Goal: Task Accomplishment & Management: Manage account settings

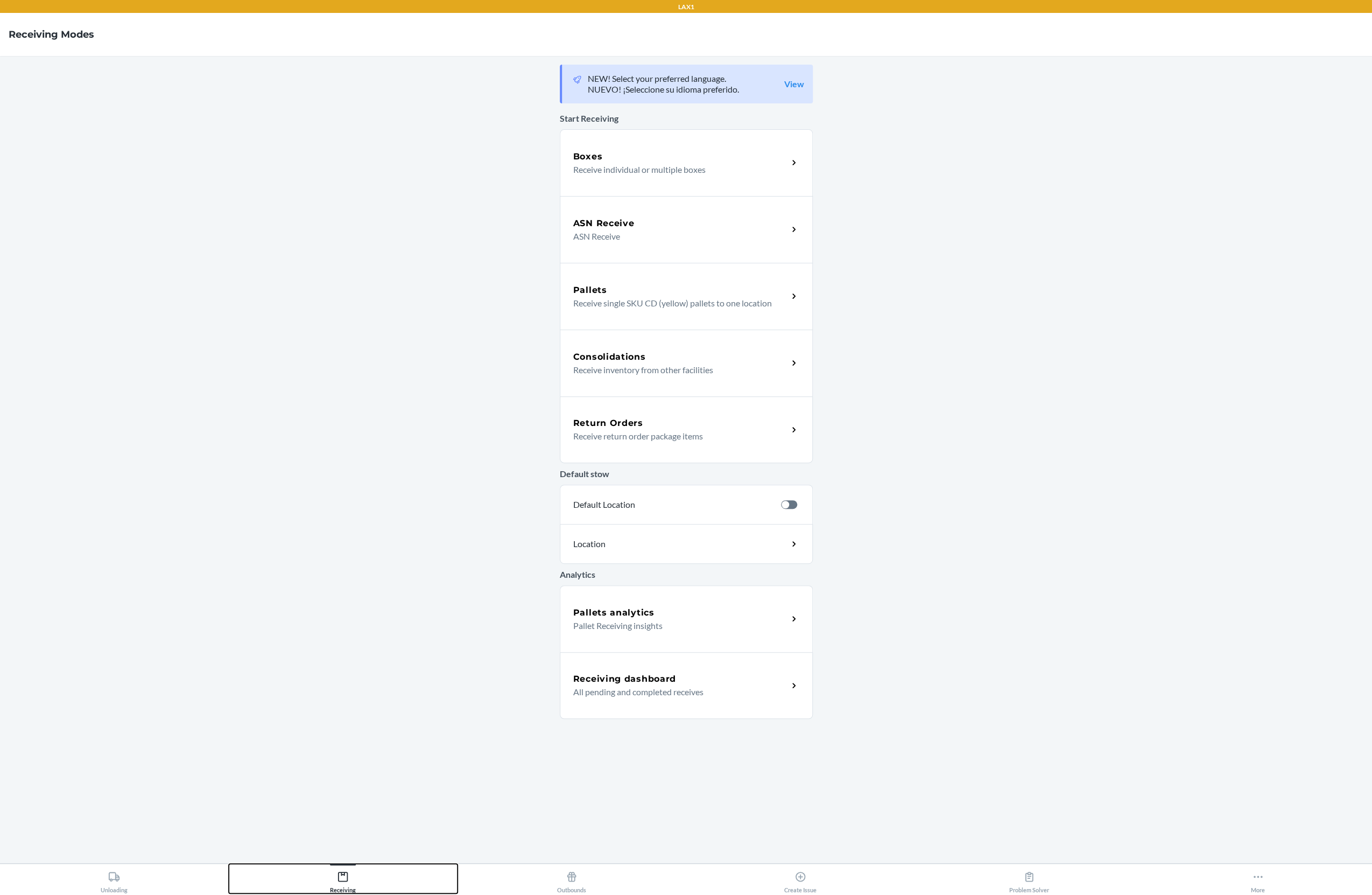
click at [340, 871] on icon at bounding box center [343, 876] width 12 height 12
click at [609, 704] on div "Receiving dashboard All pending and completed receives" at bounding box center [686, 685] width 253 height 66
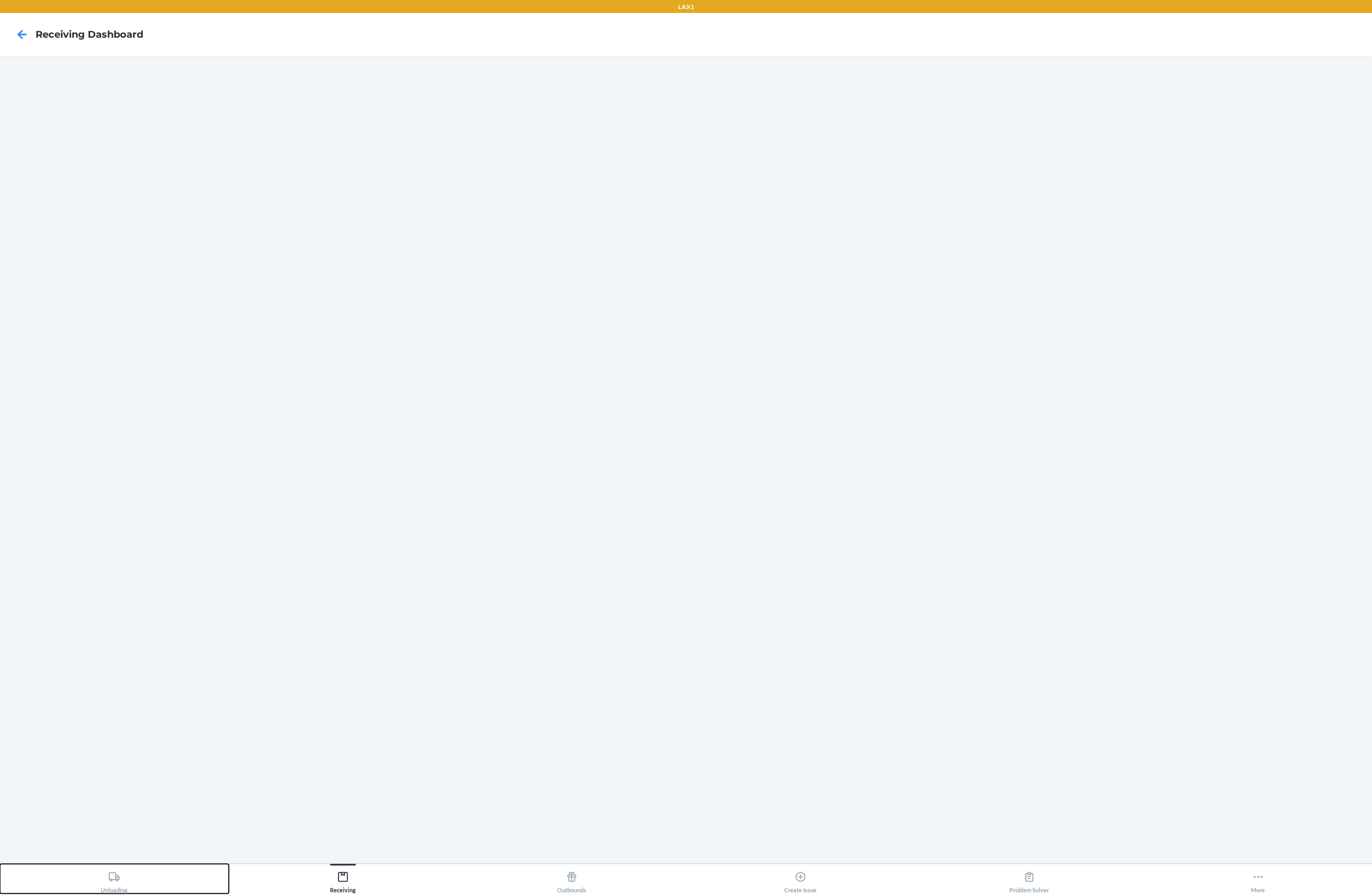
click at [120, 884] on div "Unloading" at bounding box center [114, 879] width 27 height 27
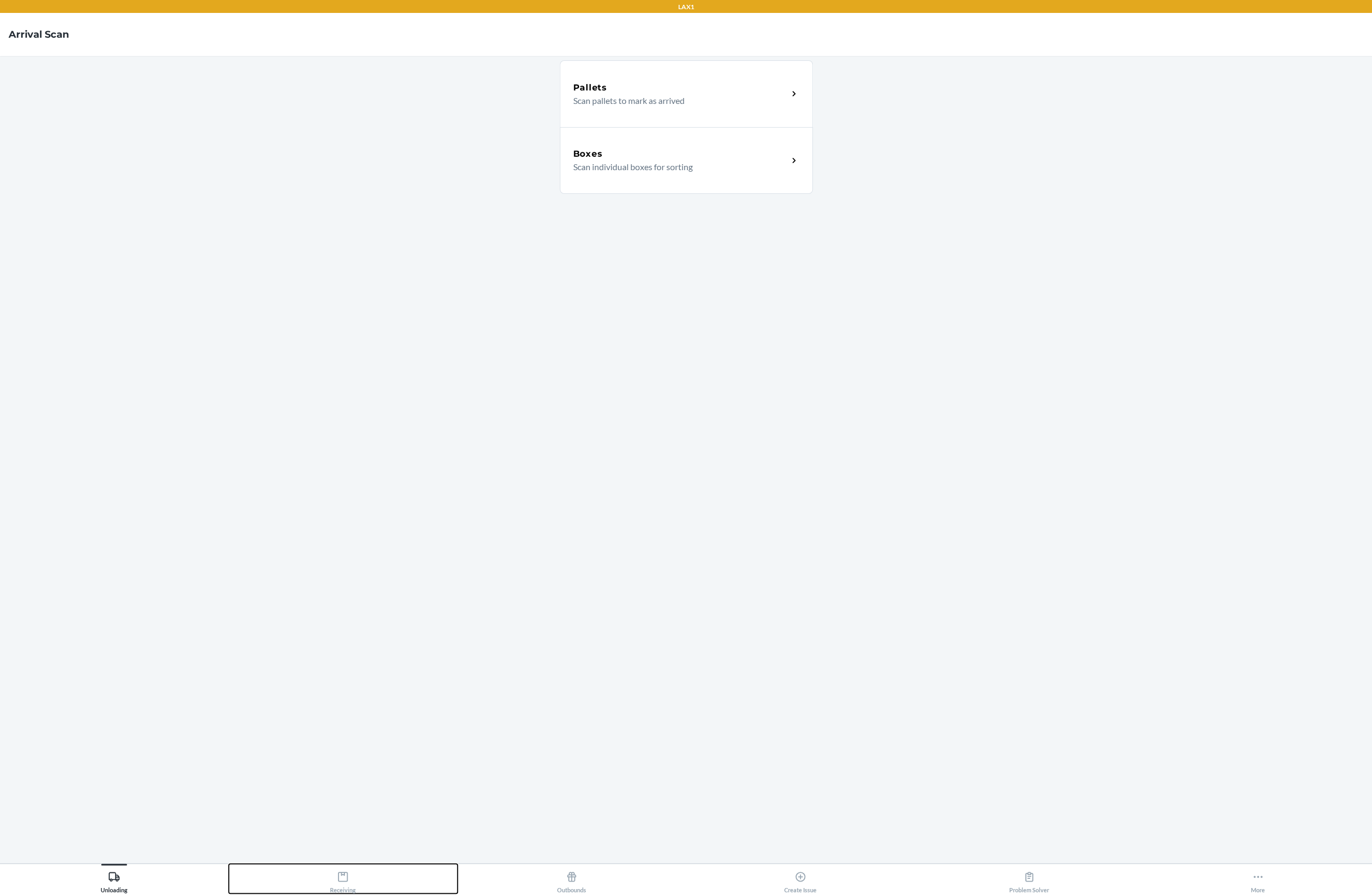
click at [303, 883] on button "Receiving" at bounding box center [343, 878] width 229 height 30
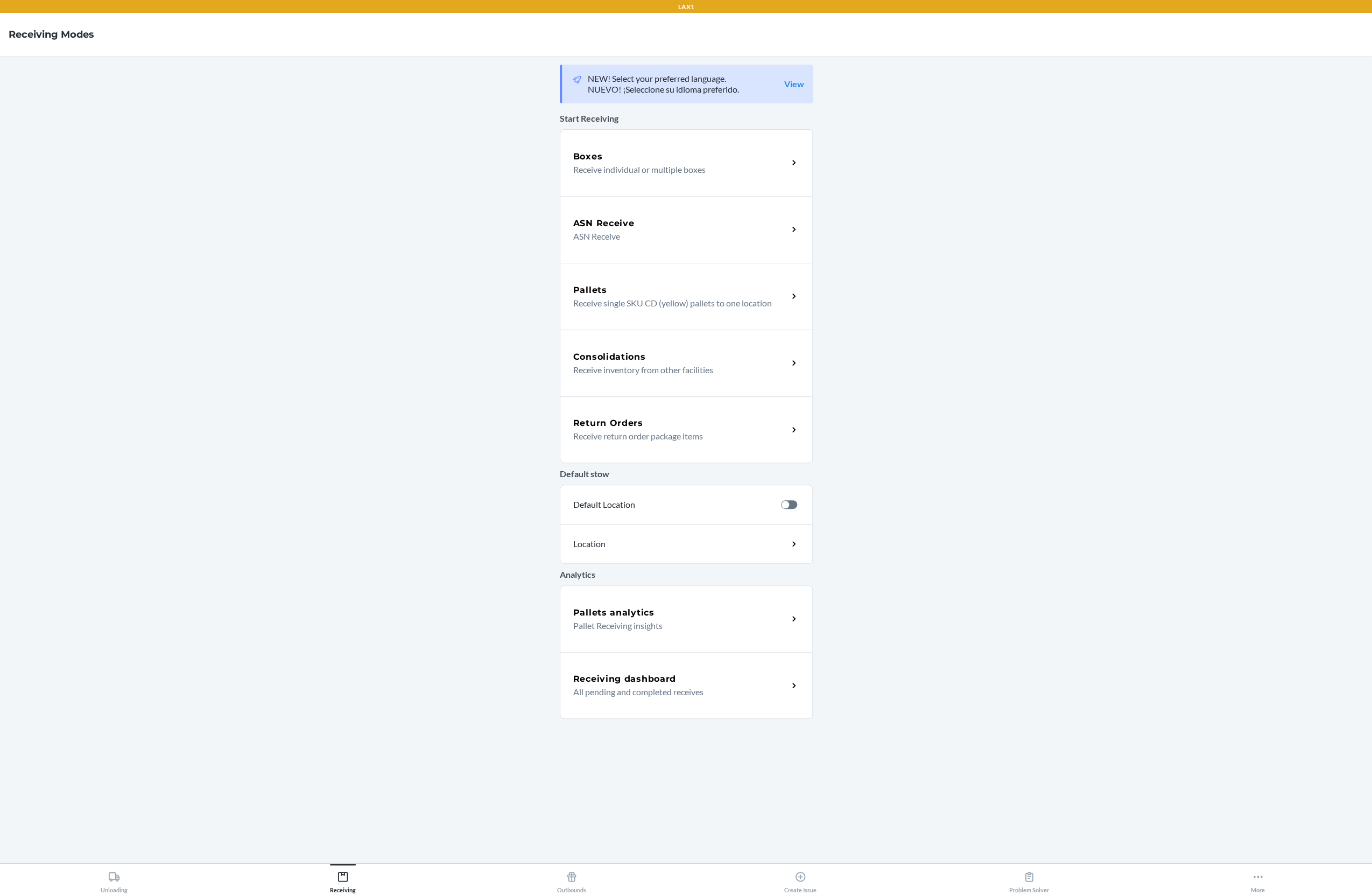
click at [714, 681] on div "Receiving dashboard" at bounding box center [680, 678] width 215 height 13
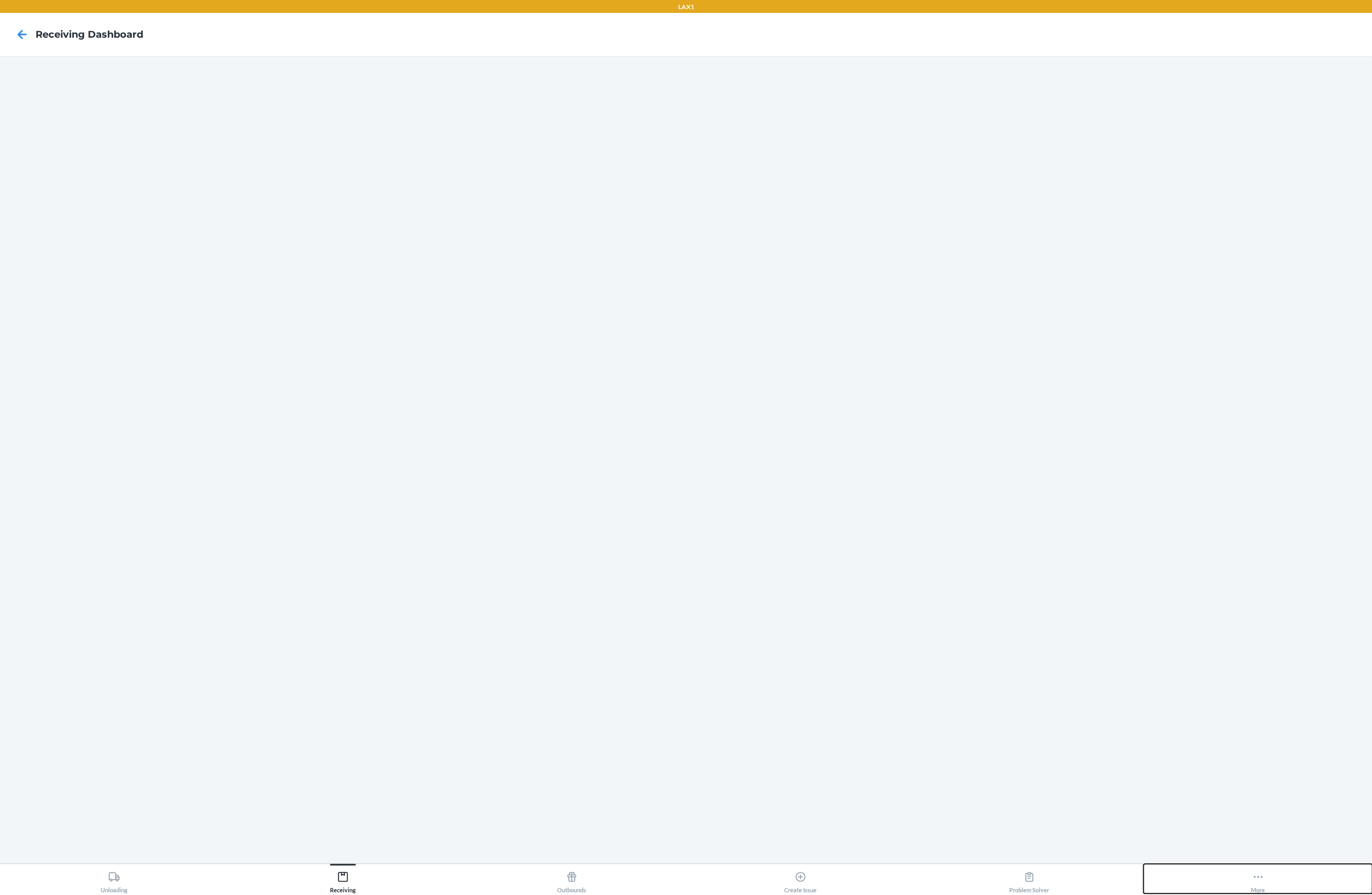
click at [1243, 890] on button "More" at bounding box center [1258, 878] width 229 height 30
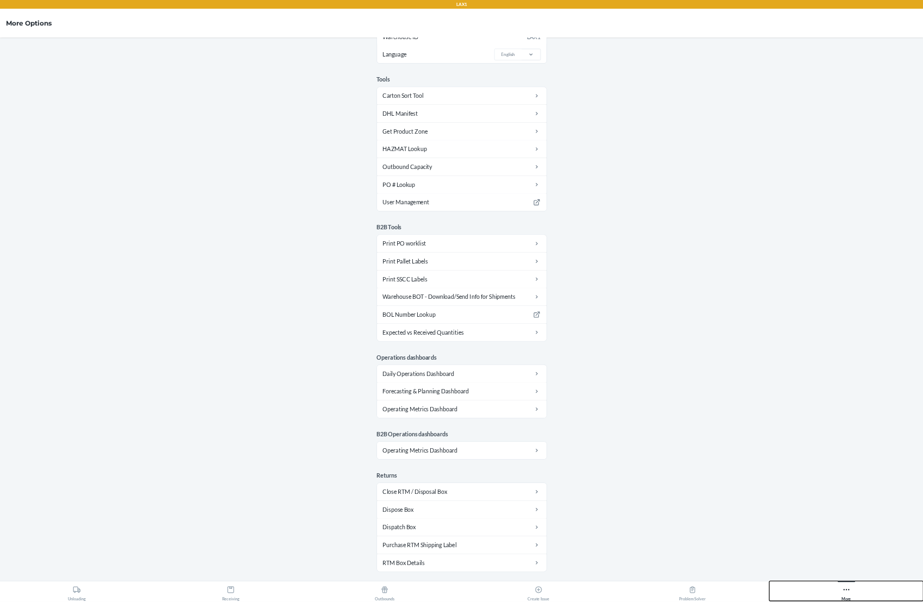
scroll to position [168, 0]
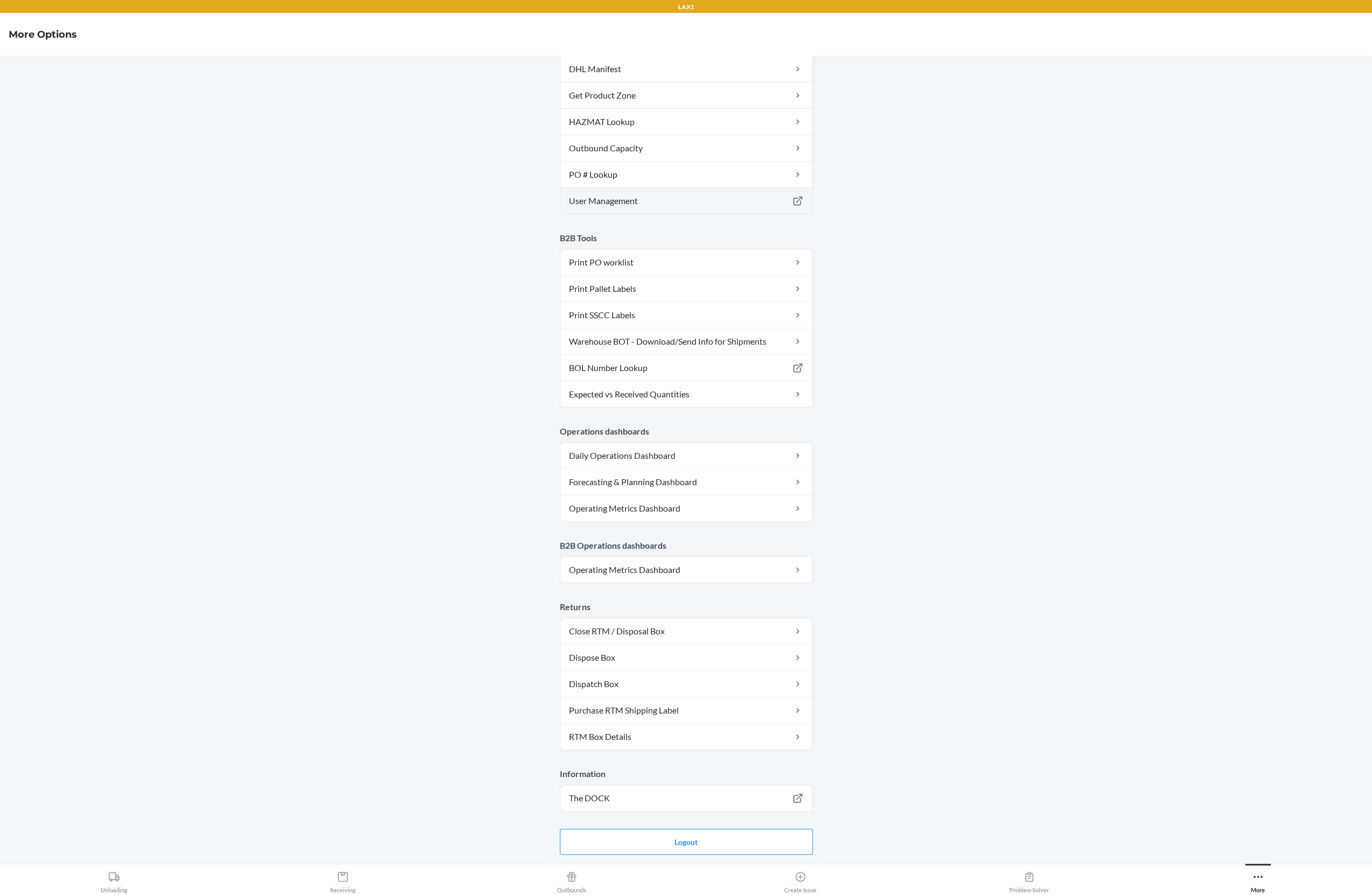
click at [614, 200] on link "User Management" at bounding box center [686, 201] width 252 height 26
